Goal: Information Seeking & Learning: Learn about a topic

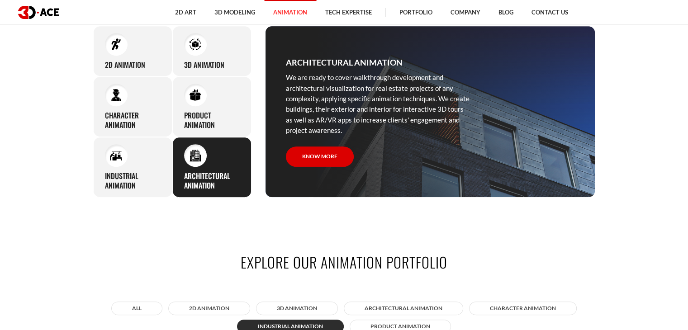
scroll to position [452, 0]
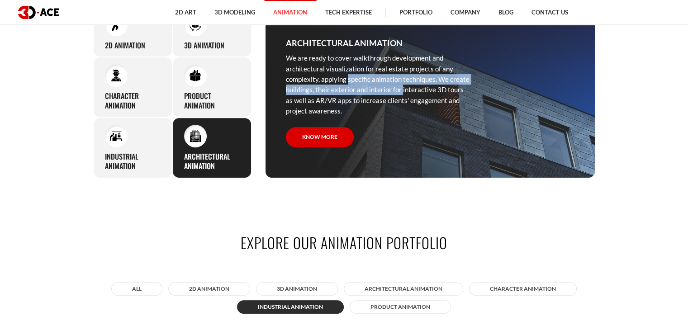
drag, startPoint x: 369, startPoint y: 92, endPoint x: 313, endPoint y: 75, distance: 58.6
click at [313, 75] on p "We are ready to cover walkthrough development and architectural visualization f…" at bounding box center [378, 84] width 185 height 63
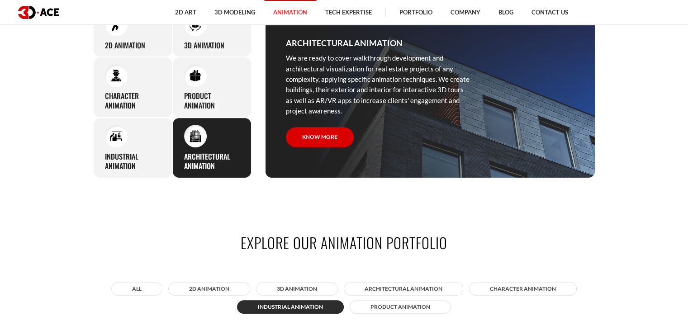
click at [351, 104] on p "We are ready to cover walkthrough development and architectural visualization f…" at bounding box center [378, 84] width 185 height 63
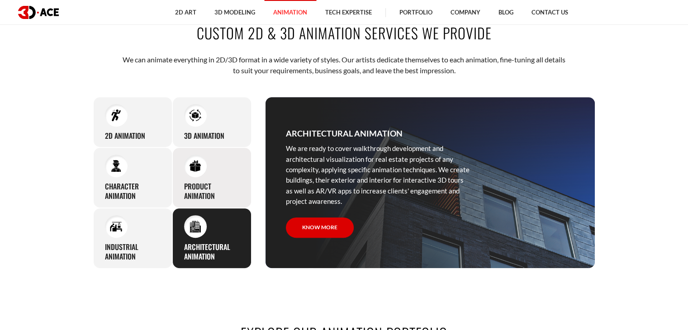
click at [223, 176] on div "Product animation Thanks to deep knowledge and skills in animation, 3D-Ace arti…" at bounding box center [211, 177] width 79 height 61
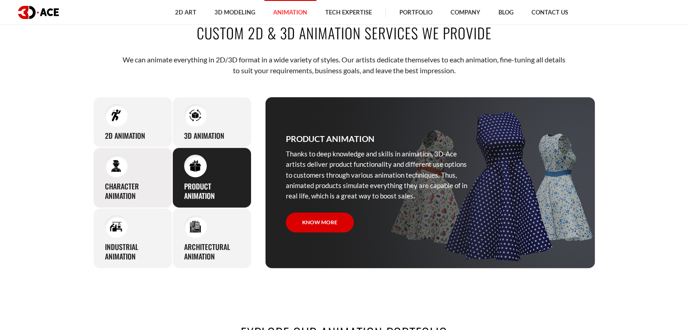
click at [124, 199] on h3 "Character animation" at bounding box center [133, 191] width 56 height 19
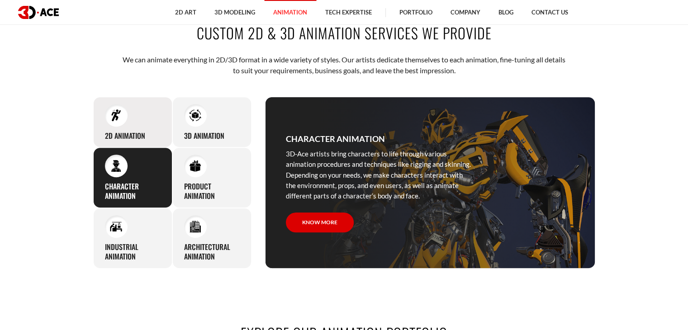
click at [132, 133] on h3 "2D Animation" at bounding box center [125, 135] width 40 height 9
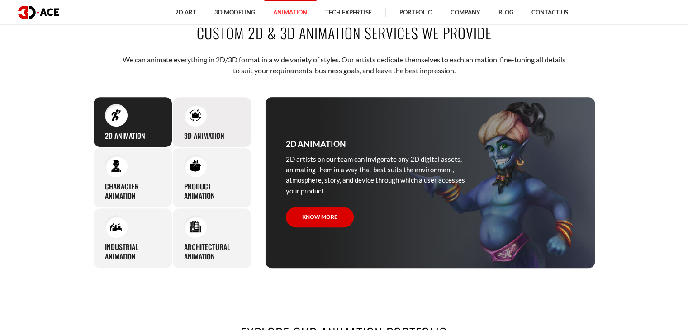
click at [224, 117] on div "3D Animation Regardless of your product’s type, whether an application or game,…" at bounding box center [211, 122] width 79 height 51
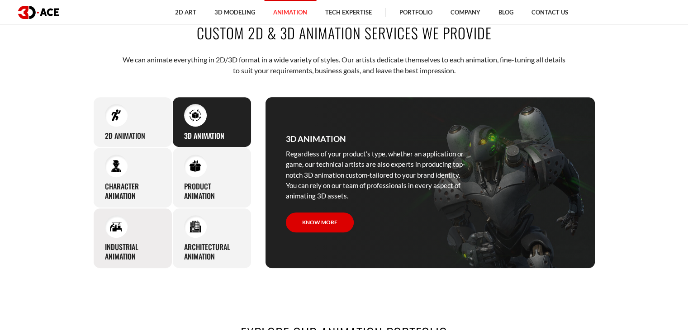
click at [127, 242] on h3 "Industrial animation" at bounding box center [133, 251] width 56 height 19
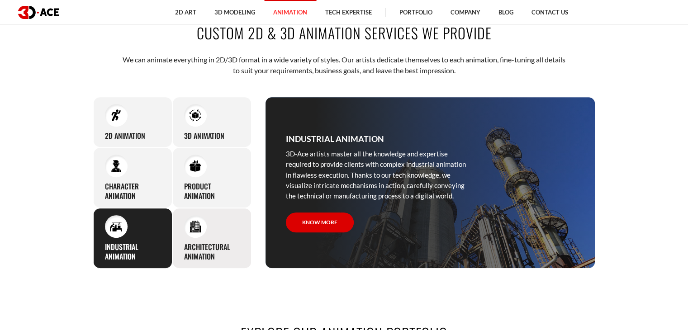
click at [213, 239] on div "Architectural animation We are ready to cover walkthrough development and archi…" at bounding box center [211, 238] width 79 height 61
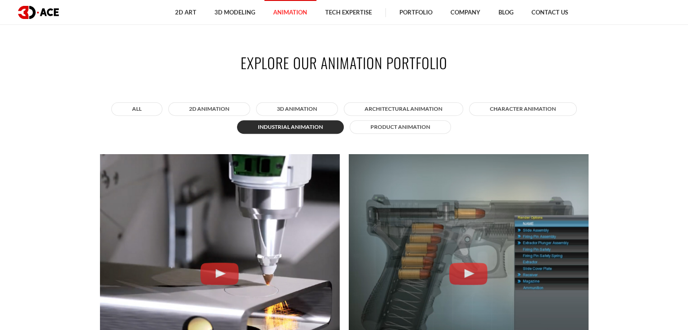
scroll to position [633, 0]
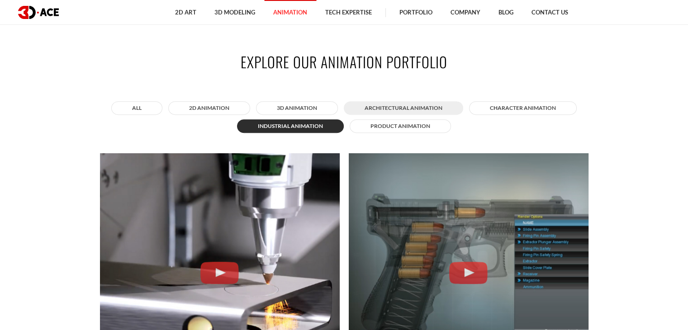
click at [402, 105] on button "Architectural animation" at bounding box center [403, 108] width 119 height 14
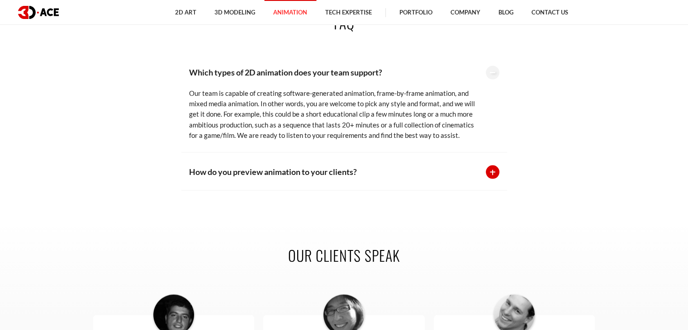
scroll to position [1808, 0]
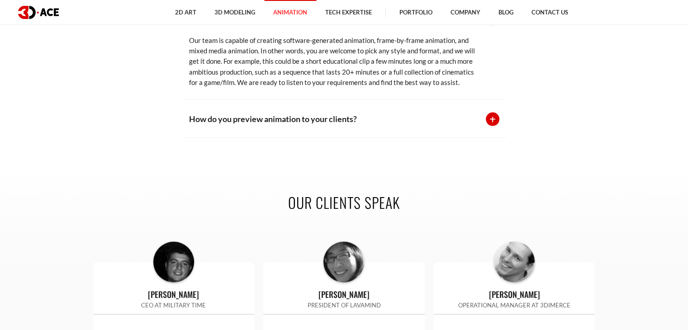
click at [495, 120] on div at bounding box center [493, 120] width 14 height 14
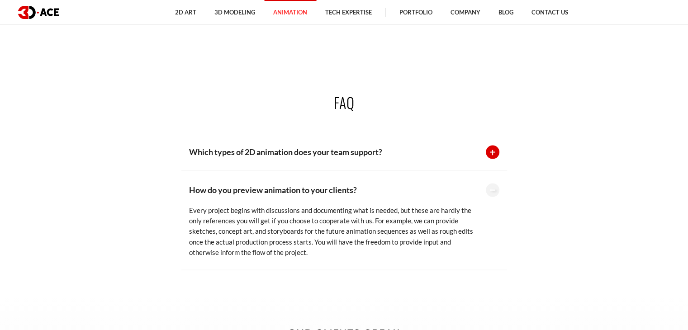
scroll to position [1673, 0]
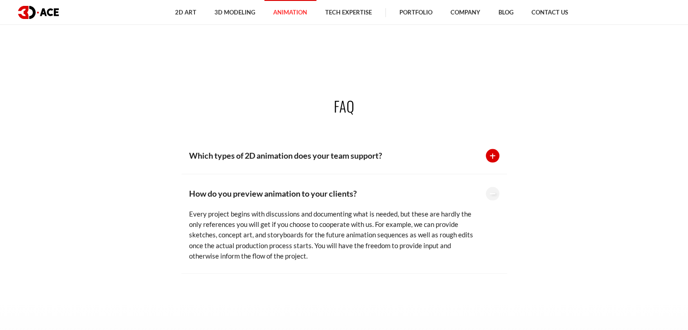
click at [495, 153] on div at bounding box center [493, 156] width 14 height 14
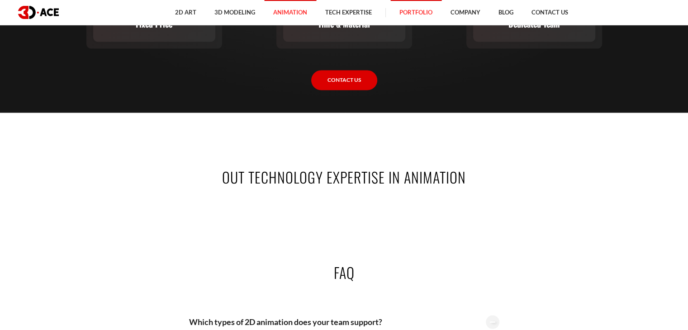
scroll to position [1447, 0]
